Goal: Information Seeking & Learning: Learn about a topic

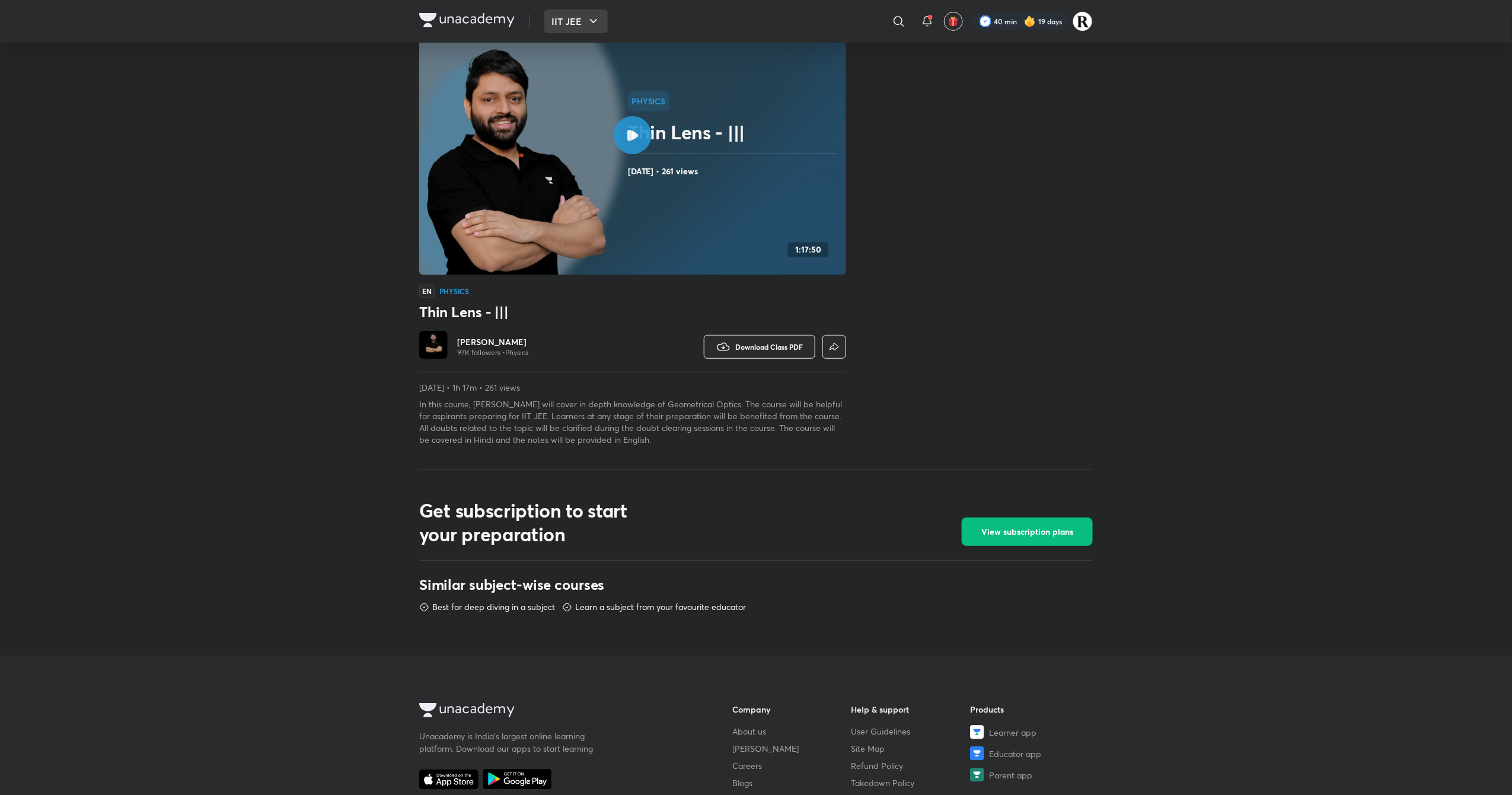
click at [582, 13] on button "IIT JEE" at bounding box center [576, 21] width 64 height 24
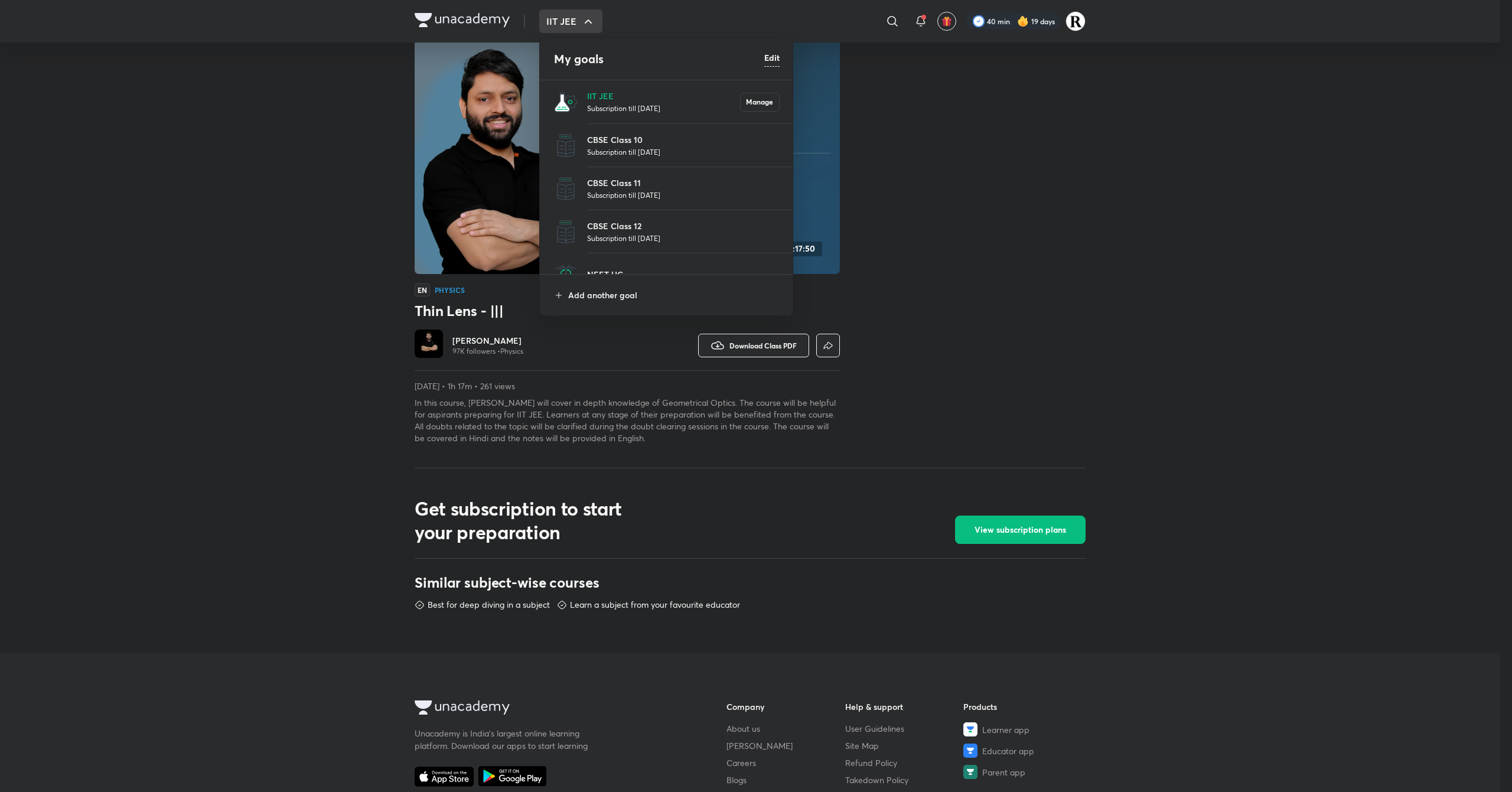
click at [602, 86] on li "IIT JEE Subscription till [DATE] Manage" at bounding box center [667, 102] width 254 height 43
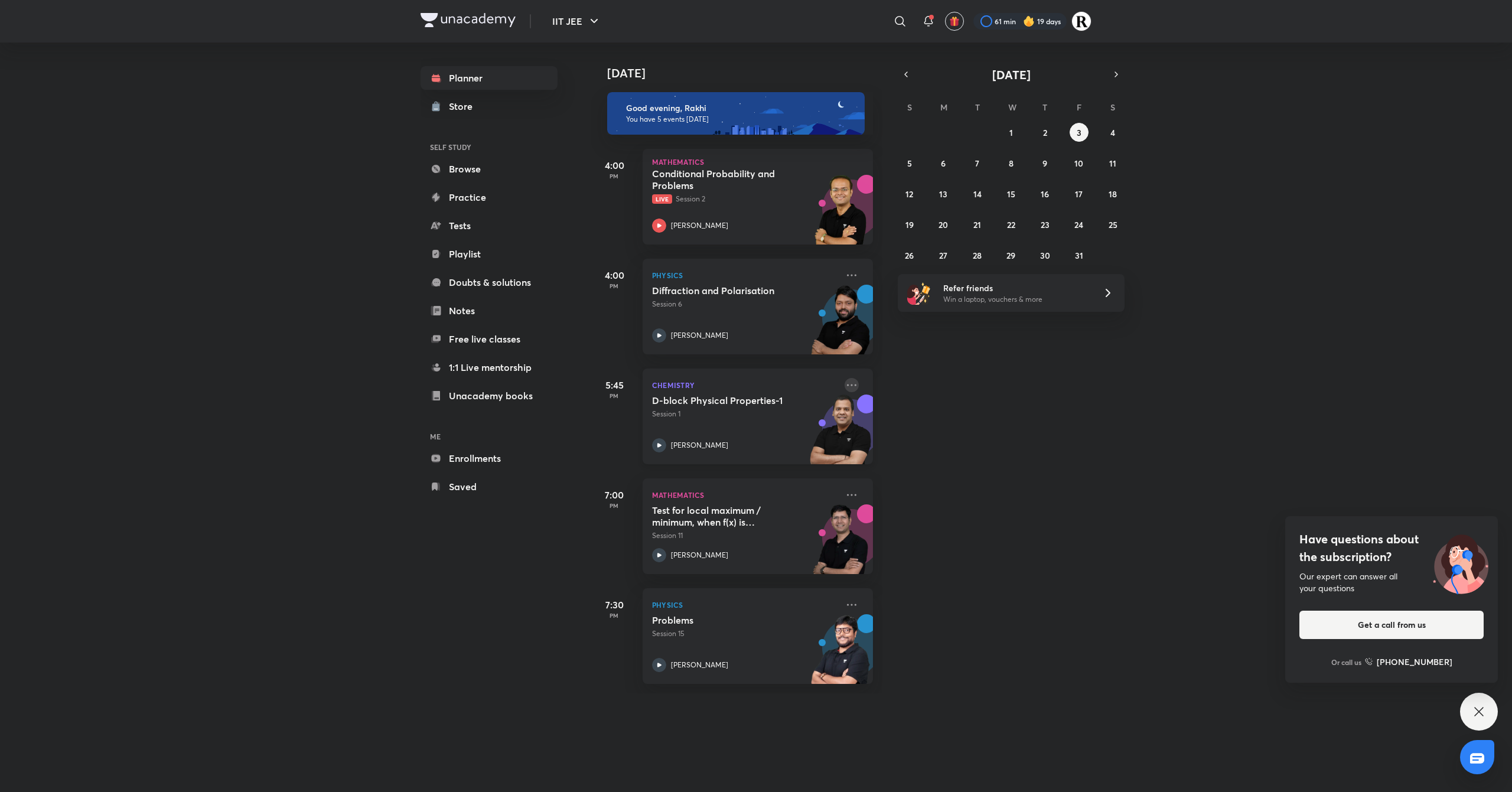
click at [845, 387] on icon at bounding box center [852, 384] width 14 height 14
click at [960, 517] on div "[DATE] Good evening, Rakhi You have 5 events [DATE] 4:00 PM Mathematics Conditi…" at bounding box center [1050, 367] width 919 height 651
click at [1009, 123] on button "1" at bounding box center [1011, 132] width 19 height 19
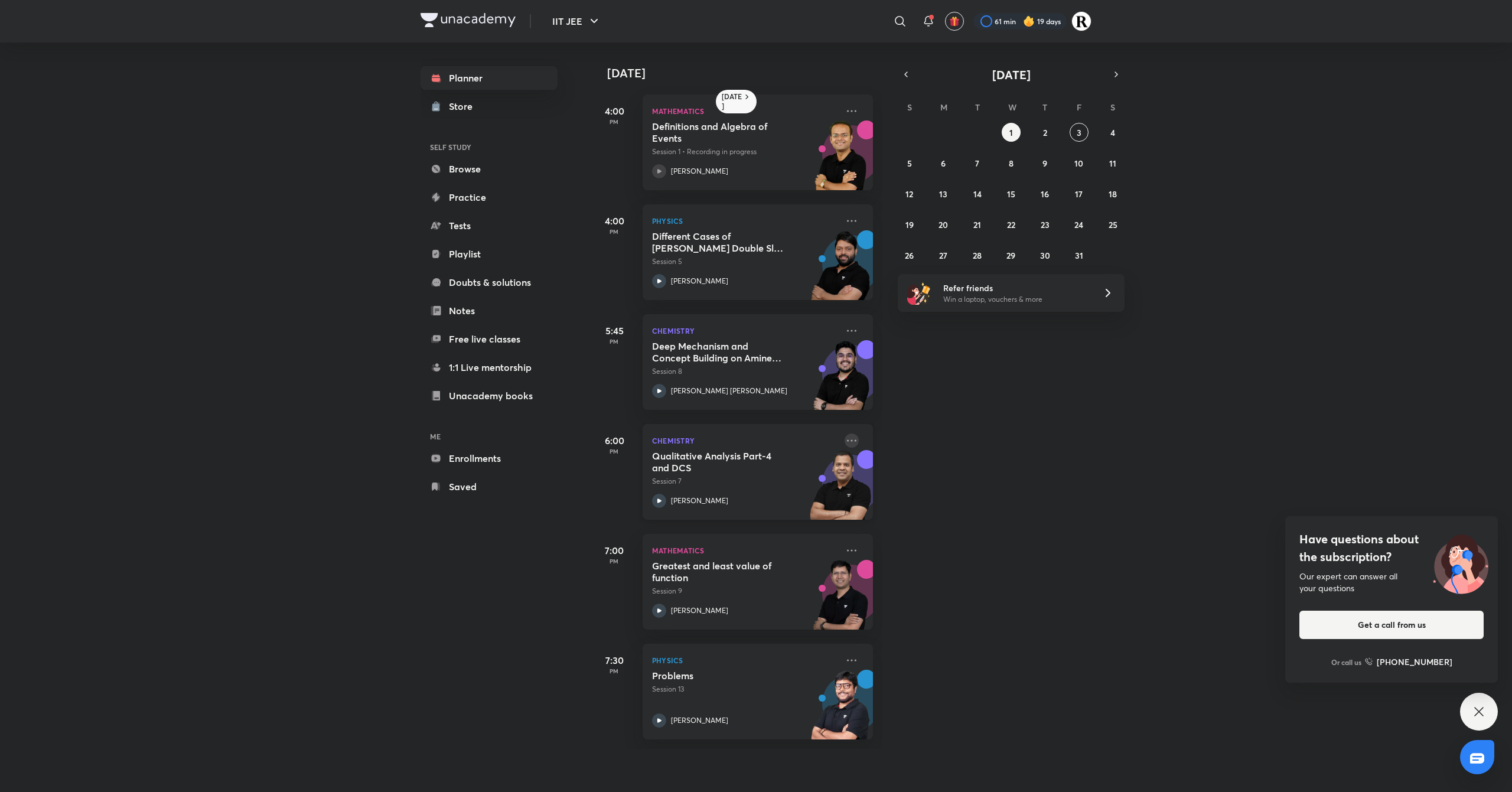
click at [845, 443] on icon at bounding box center [852, 440] width 14 height 14
click at [934, 558] on li "Go to course page" at bounding box center [923, 549] width 117 height 27
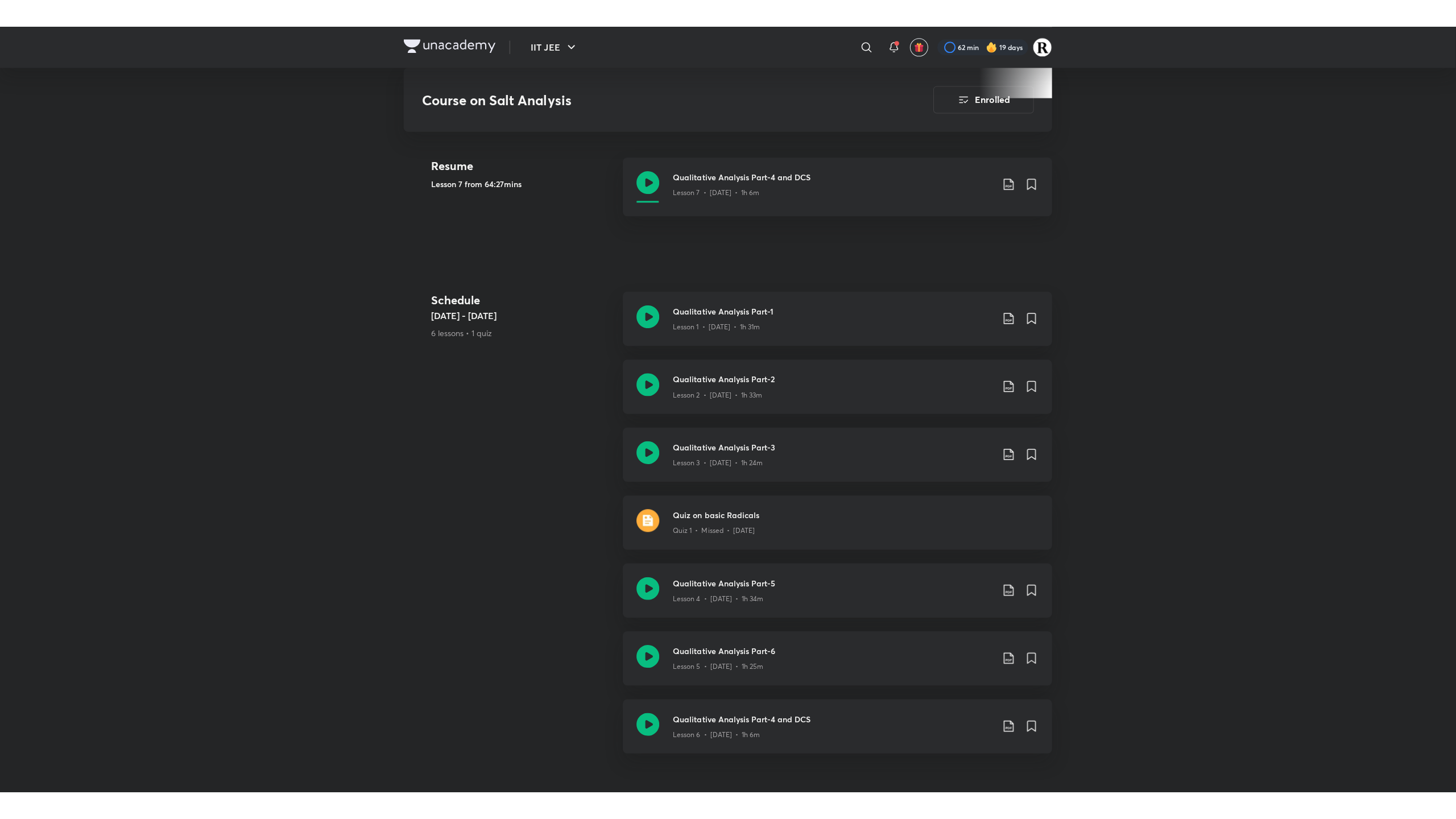
scroll to position [496, 0]
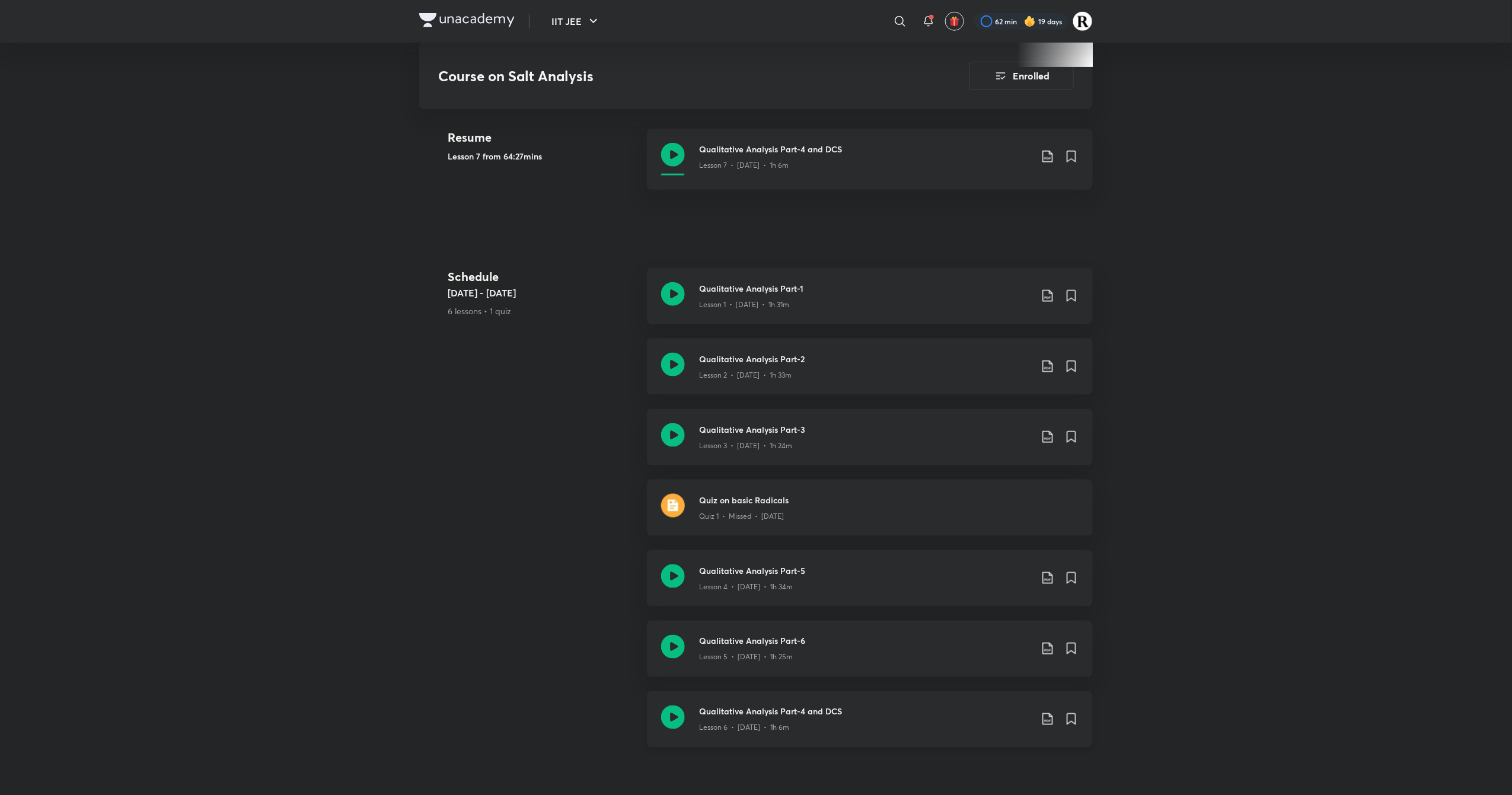
click at [671, 707] on icon at bounding box center [673, 717] width 24 height 24
